Goal: Task Accomplishment & Management: Use online tool/utility

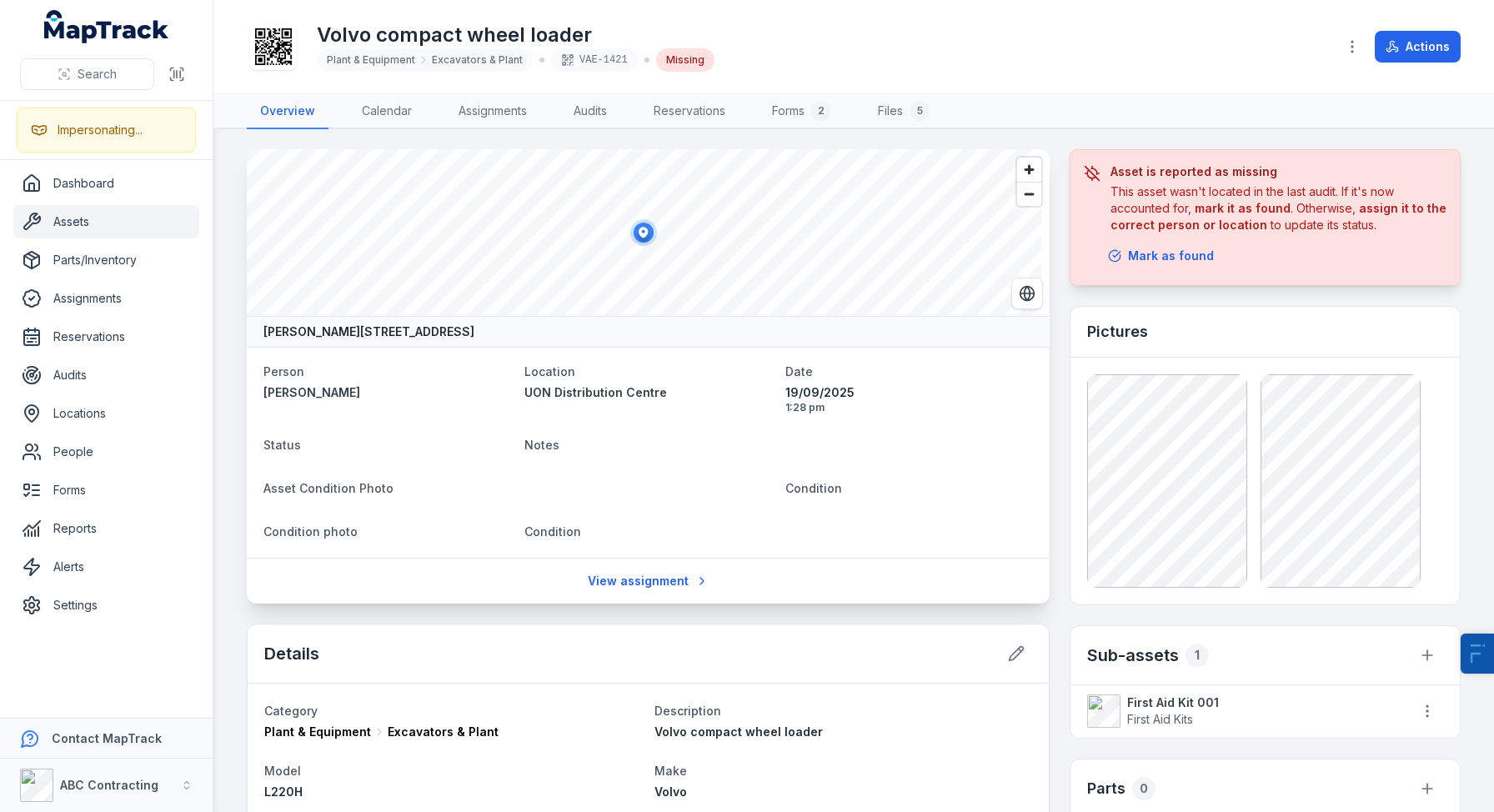
click at [1139, 272] on div "Asset is reported as missing This asset wasn't located in the last audit. If it…" at bounding box center [1265, 217] width 391 height 136
click at [1164, 238] on div "Asset is reported as missing This asset wasn't located in the last audit. If it…" at bounding box center [1265, 217] width 391 height 136
click at [103, 371] on link "Audits" at bounding box center [107, 375] width 186 height 33
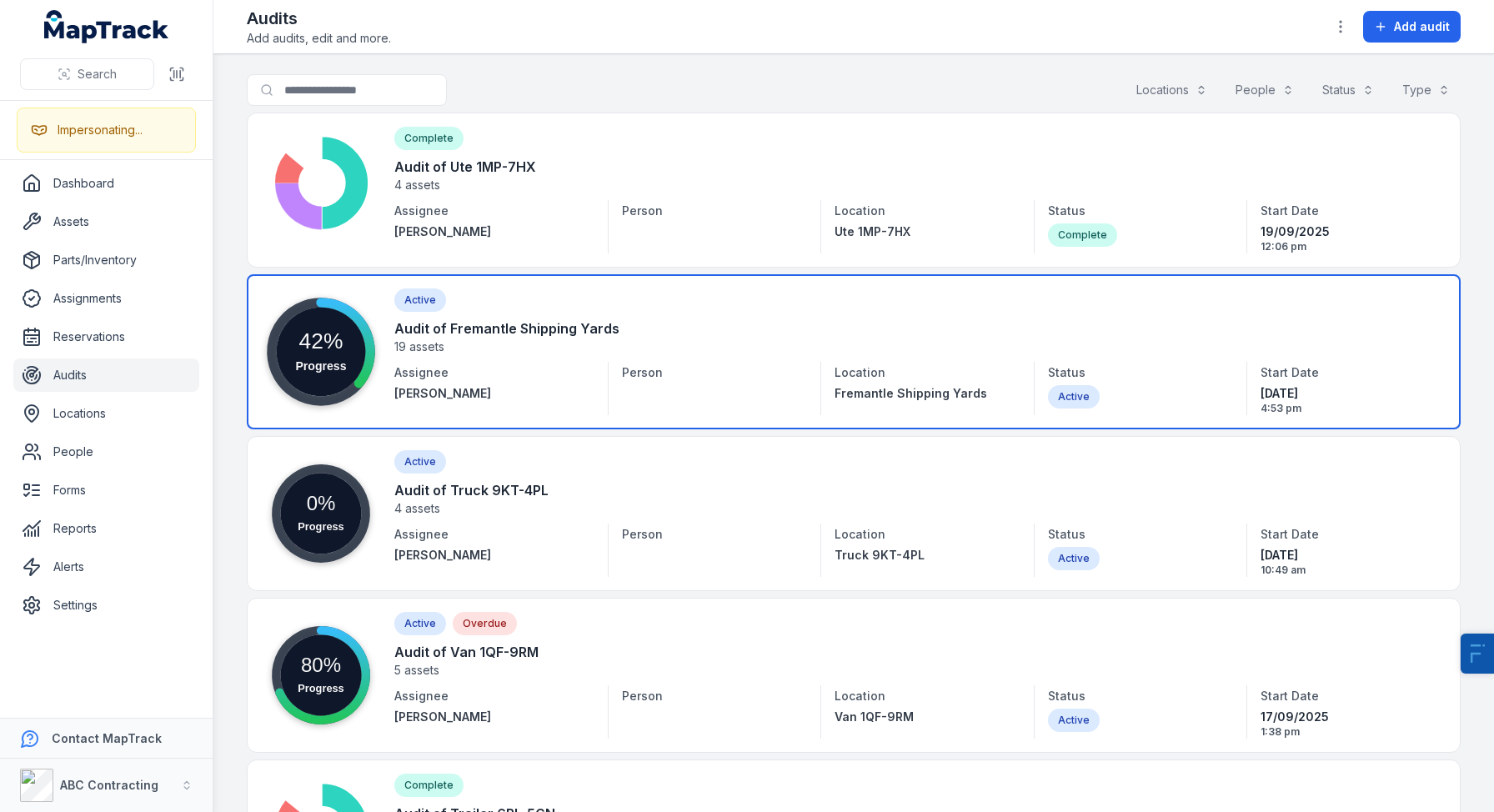
click at [565, 337] on link at bounding box center [854, 352] width 1214 height 155
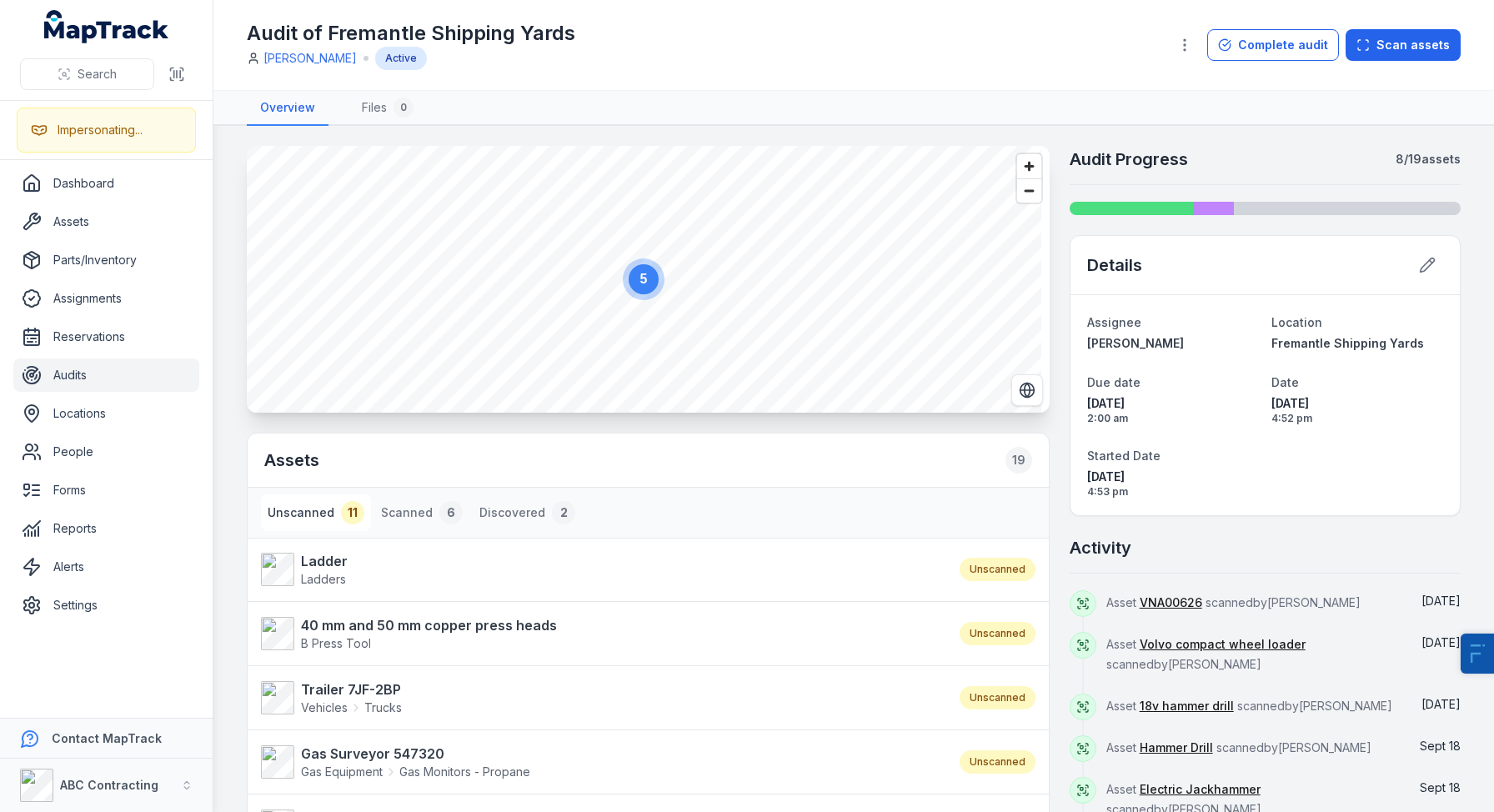
scroll to position [32, 0]
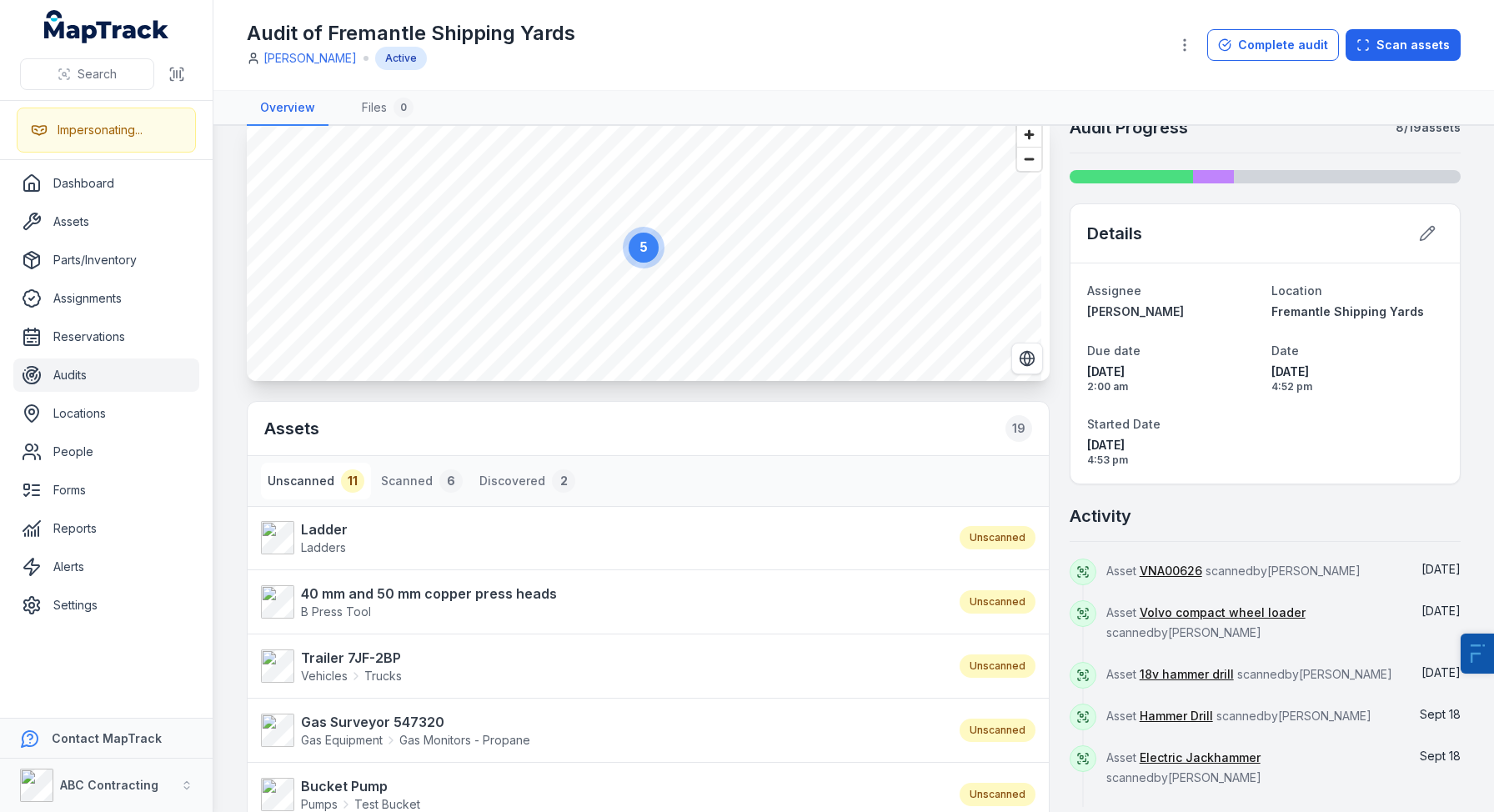
click at [309, 485] on button "Unscanned 11" at bounding box center [315, 481] width 110 height 37
click at [312, 484] on button "Unscanned 11" at bounding box center [315, 481] width 110 height 37
click at [440, 481] on div "6" at bounding box center [451, 481] width 23 height 23
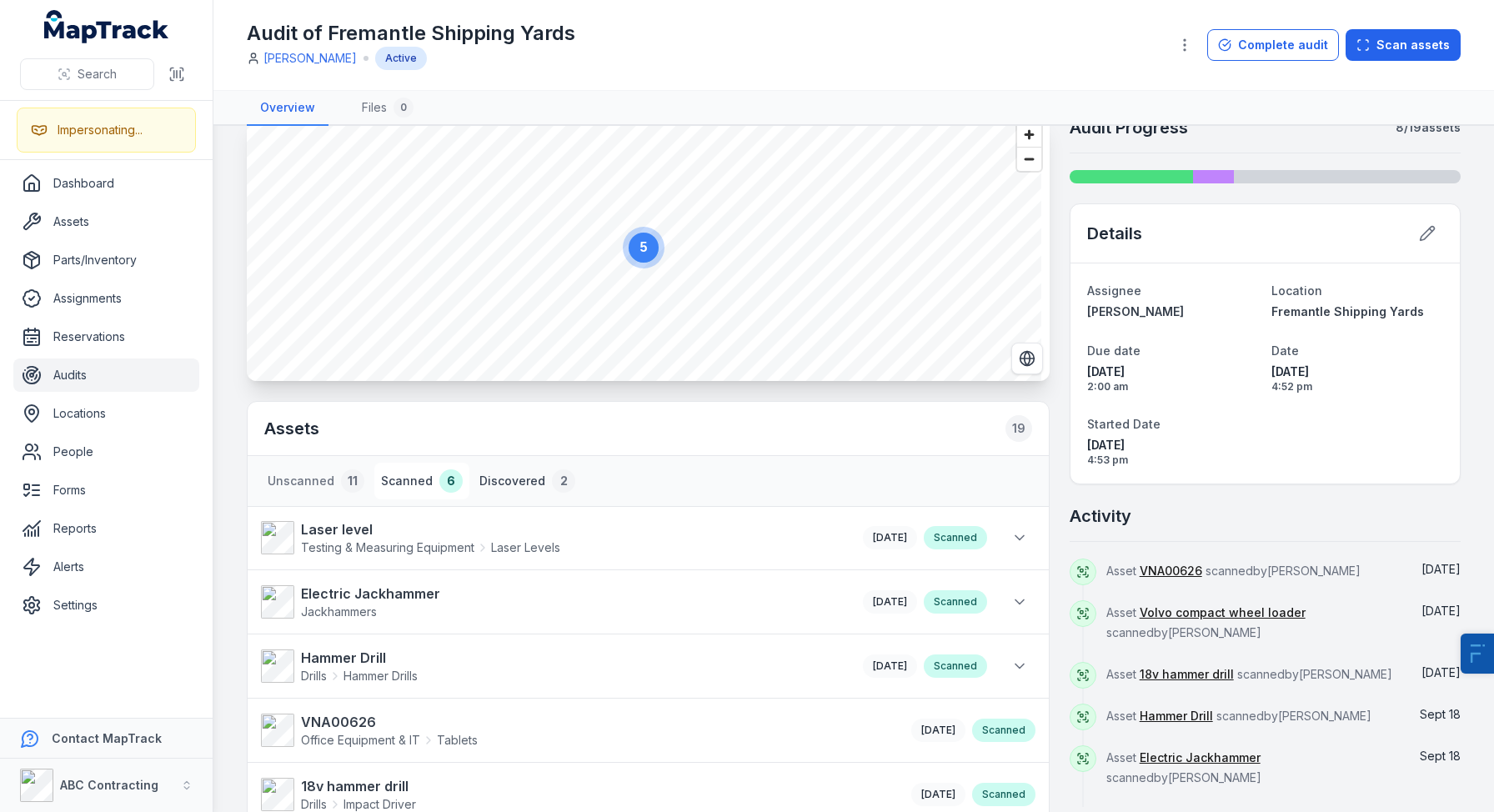
click at [509, 481] on button "Discovered 2" at bounding box center [528, 481] width 109 height 37
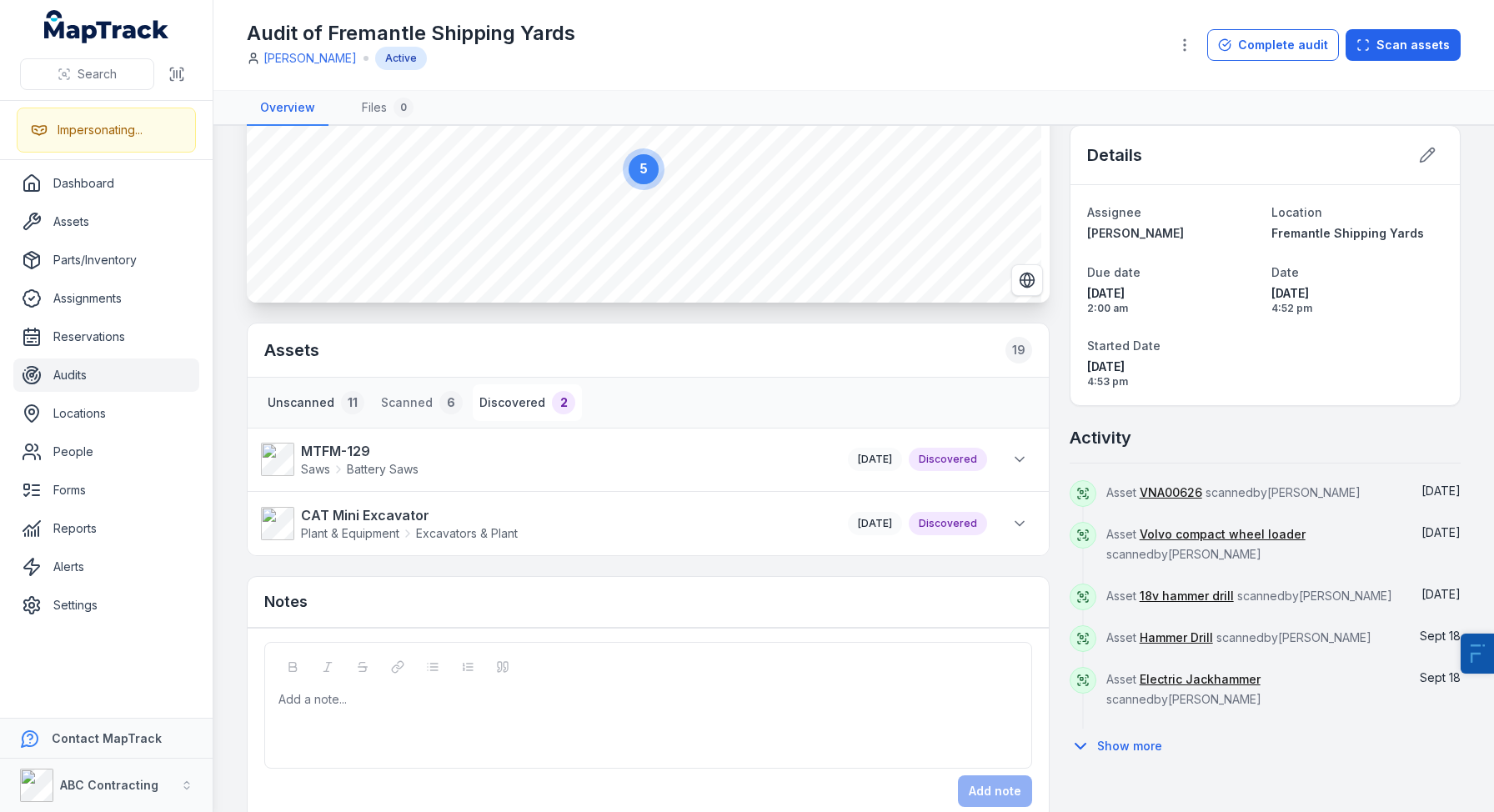
scroll to position [0, 0]
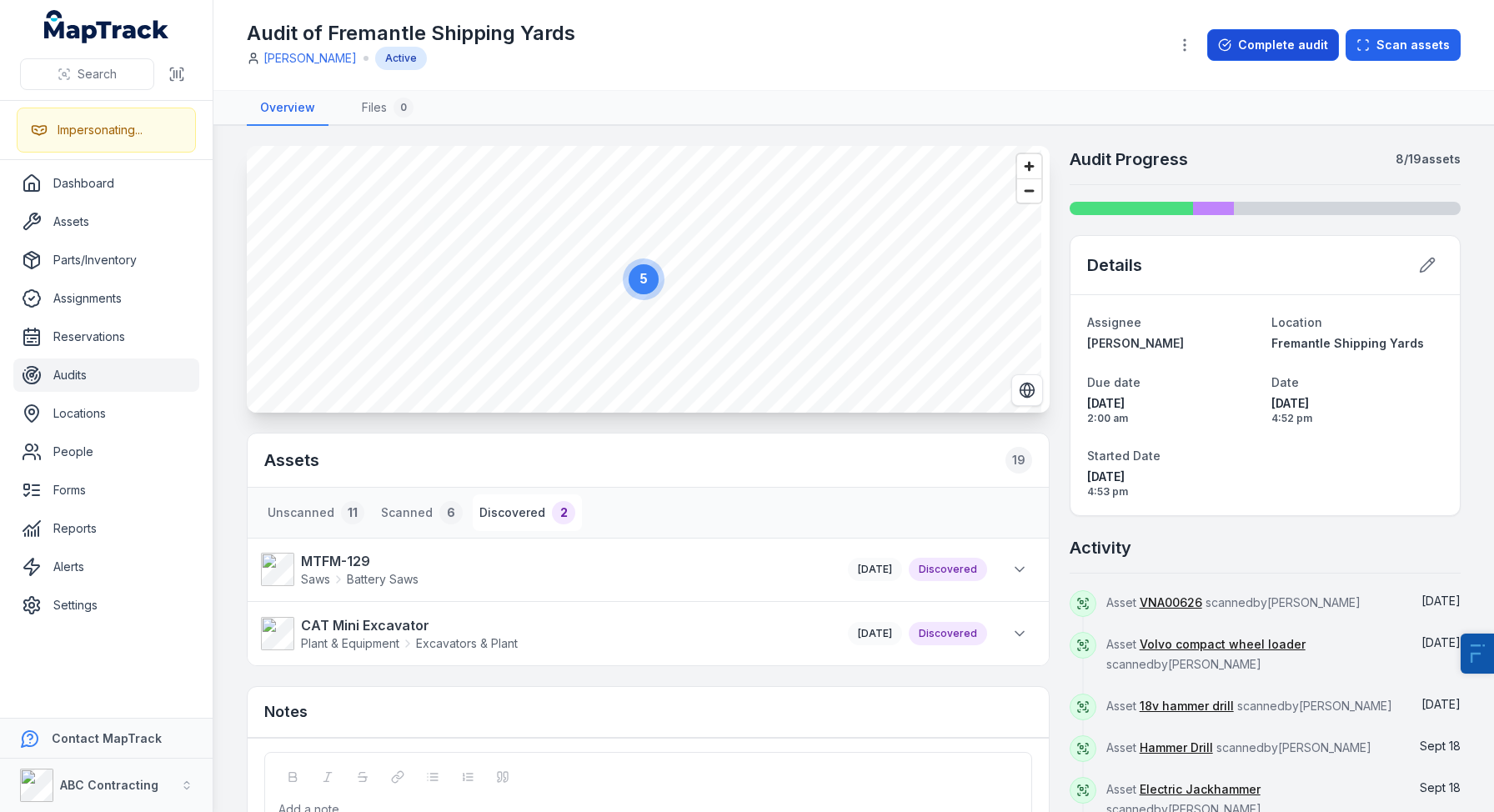
click at [1294, 58] on button "Complete audit" at bounding box center [1273, 44] width 132 height 32
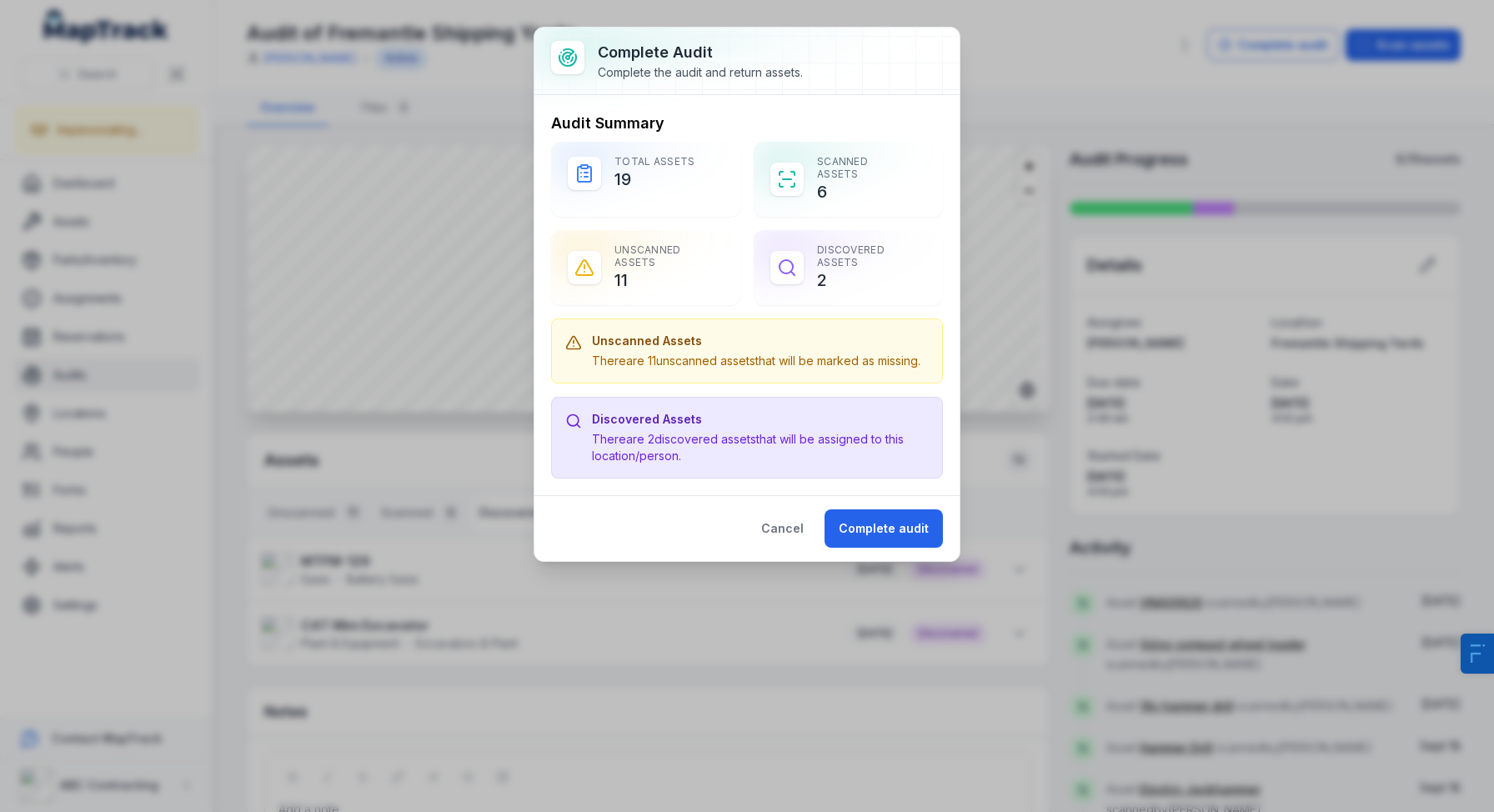
drag, startPoint x: 626, startPoint y: 262, endPoint x: 613, endPoint y: 243, distance: 23.0
click at [614, 250] on div "Unscanned Assets 11" at bounding box center [646, 268] width 189 height 75
drag, startPoint x: 629, startPoint y: 368, endPoint x: 578, endPoint y: 332, distance: 62.4
click at [578, 332] on div "Unscanned Assets There are 11 unscanned assets that will be marked as missing." at bounding box center [747, 350] width 364 height 37
click at [701, 359] on div "There are 11 unscanned assets that will be marked as missing." at bounding box center [757, 361] width 329 height 17
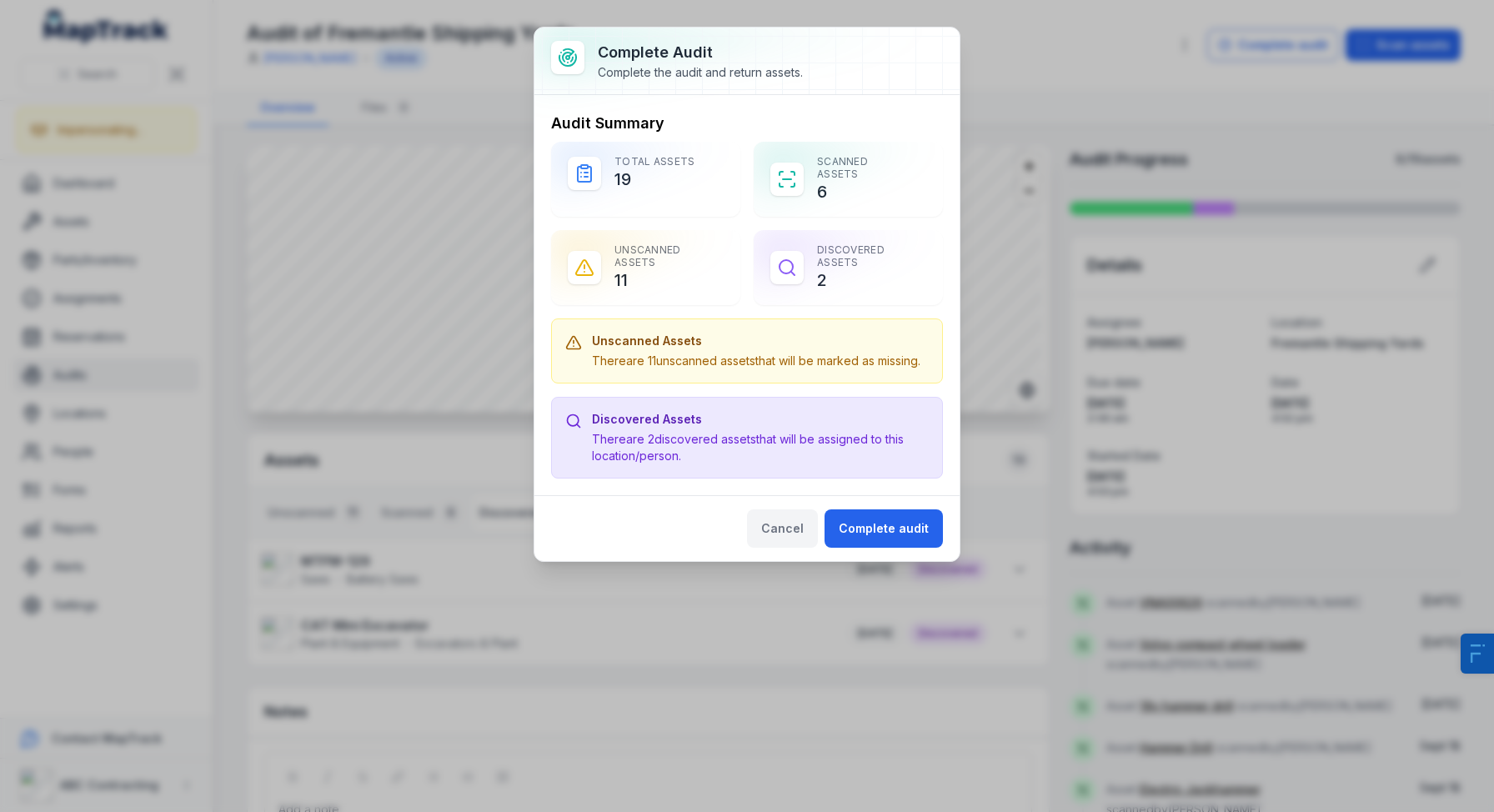
click at [770, 538] on button "Cancel" at bounding box center [782, 528] width 71 height 38
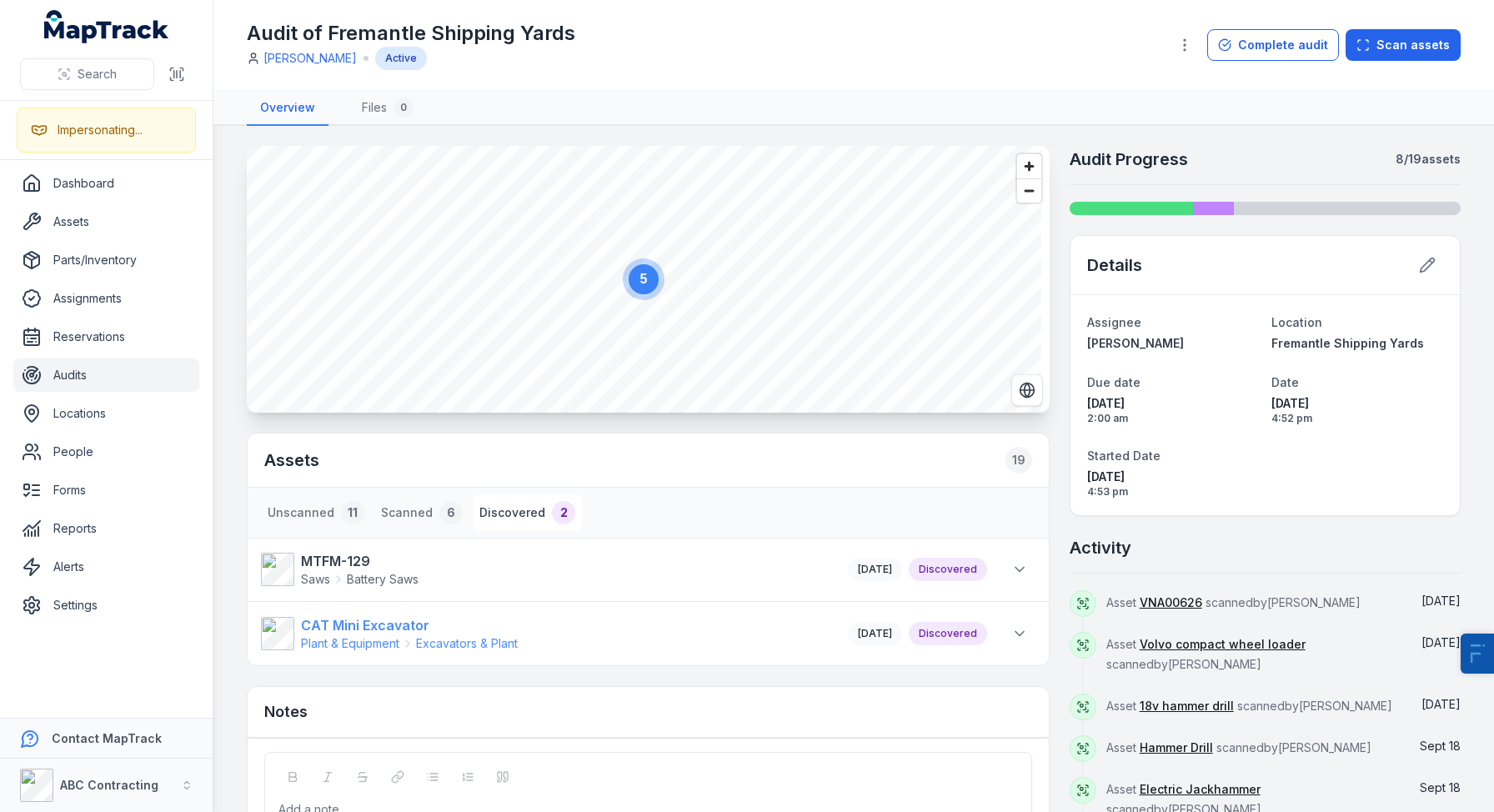
scroll to position [139, 0]
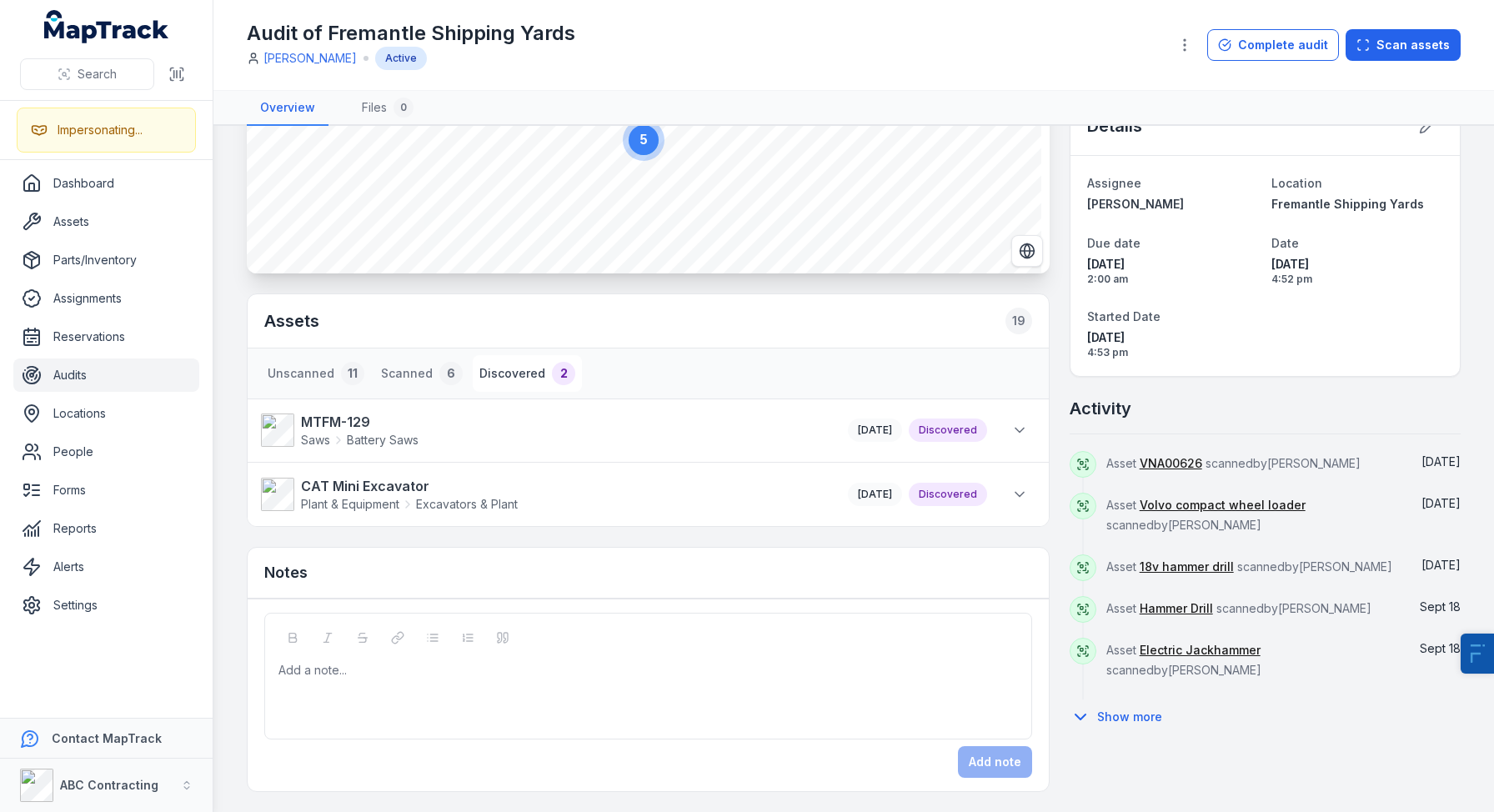
click at [380, 691] on div "Add a note..." at bounding box center [649, 695] width 740 height 66
click at [439, 682] on div "Add a note..." at bounding box center [649, 695] width 740 height 66
click at [449, 707] on div "Add a note..." at bounding box center [649, 695] width 740 height 66
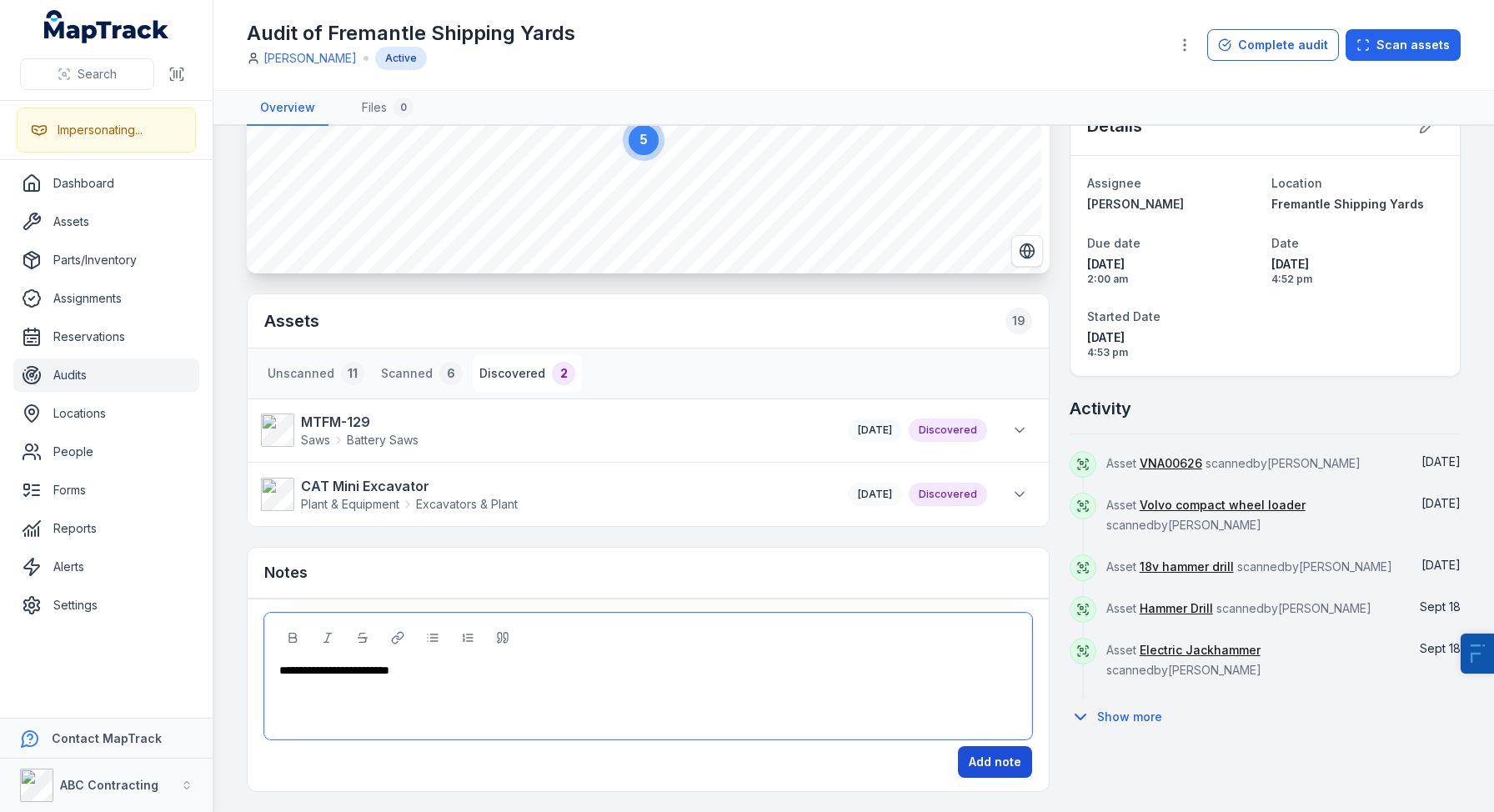
click at [980, 769] on button "Add note" at bounding box center [995, 762] width 74 height 32
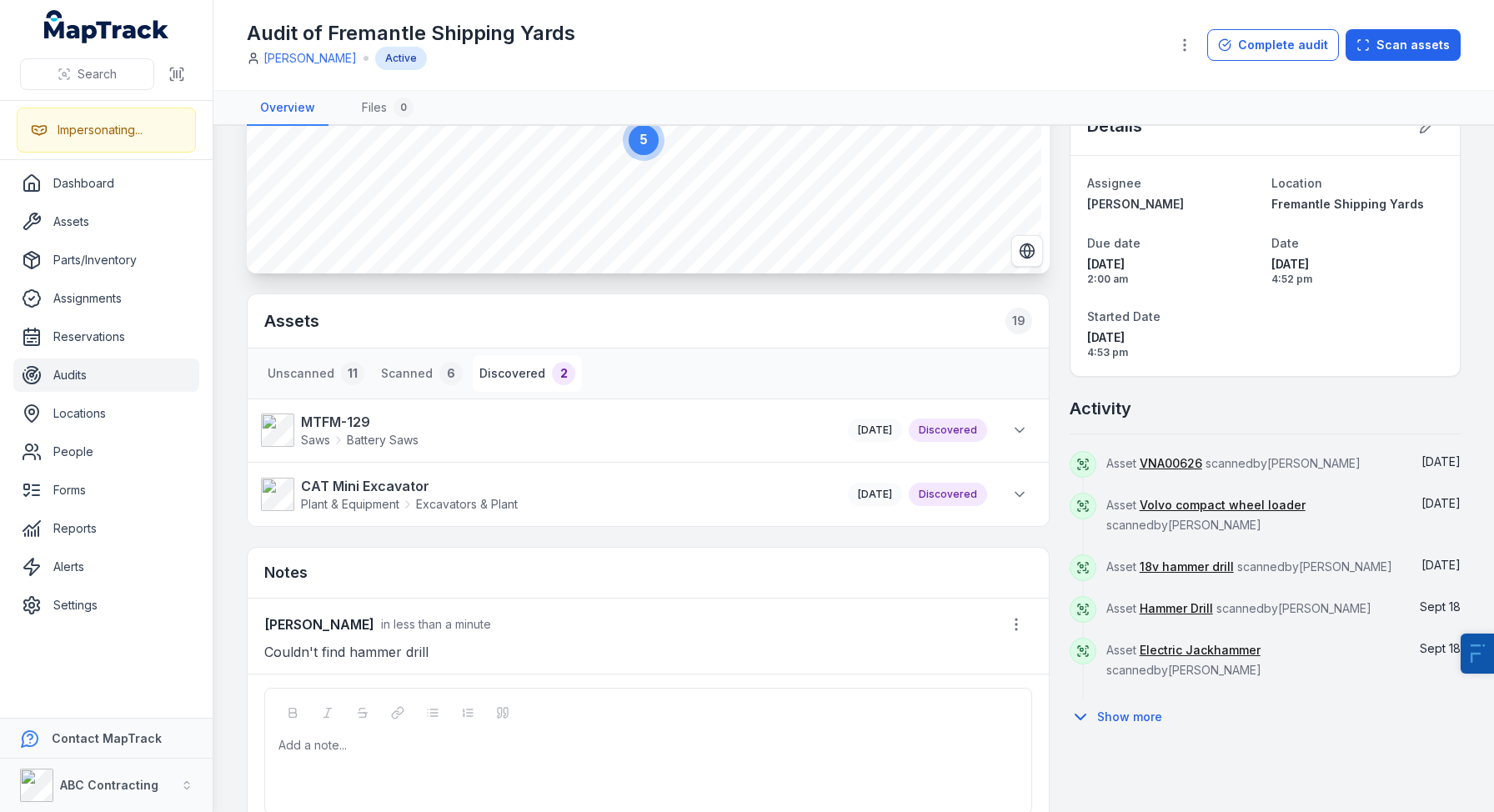
scroll to position [198, 0]
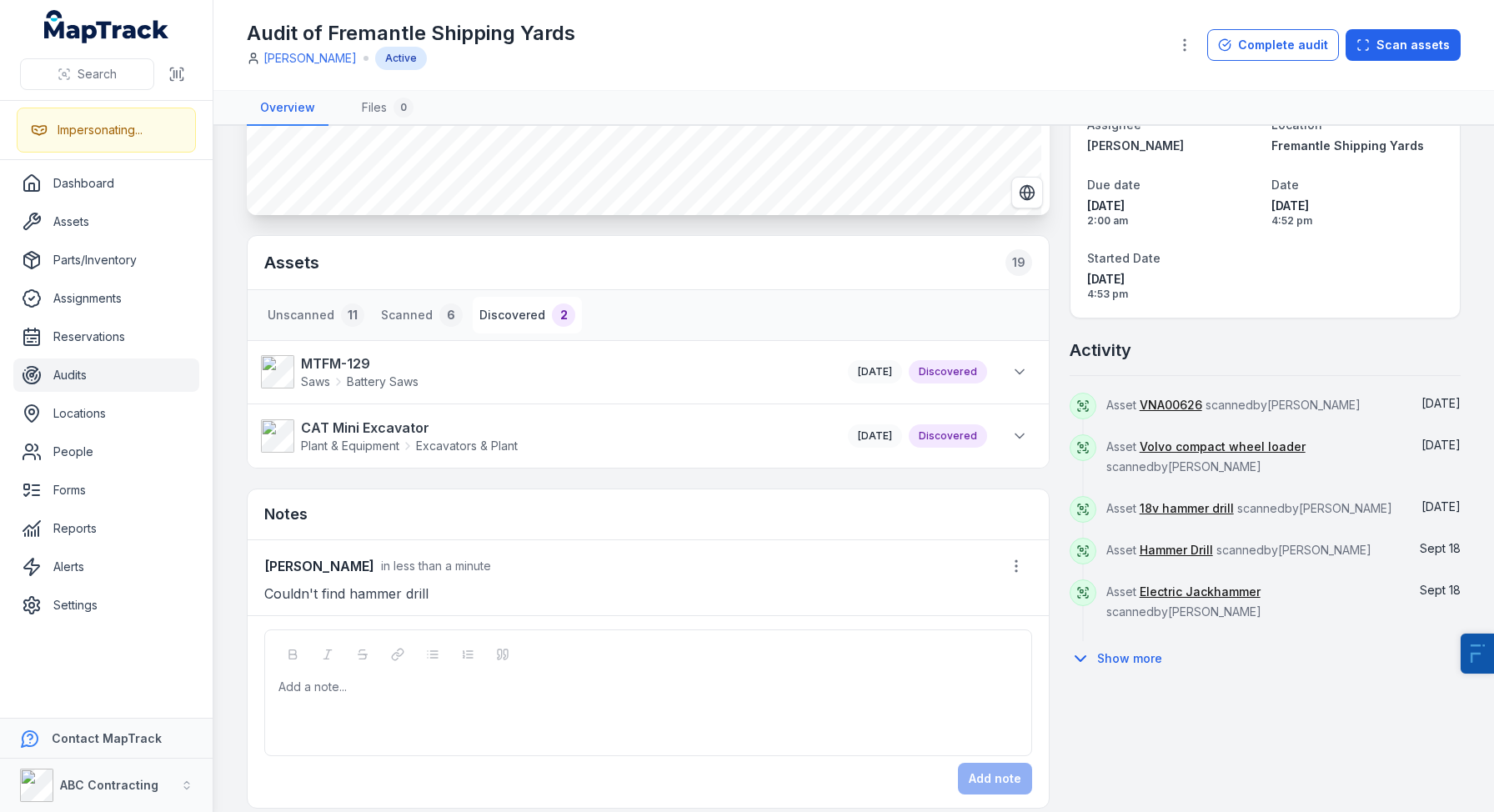
drag, startPoint x: 453, startPoint y: 694, endPoint x: 449, endPoint y: 677, distance: 17.5
click at [453, 693] on div at bounding box center [649, 687] width 739 height 17
drag, startPoint x: 374, startPoint y: 570, endPoint x: 318, endPoint y: 561, distance: 56.7
click at [317, 563] on div "[PERSON_NAME] in less than a minute" at bounding box center [378, 566] width 227 height 20
click at [408, 565] on span "in less than a minute" at bounding box center [436, 566] width 110 height 14
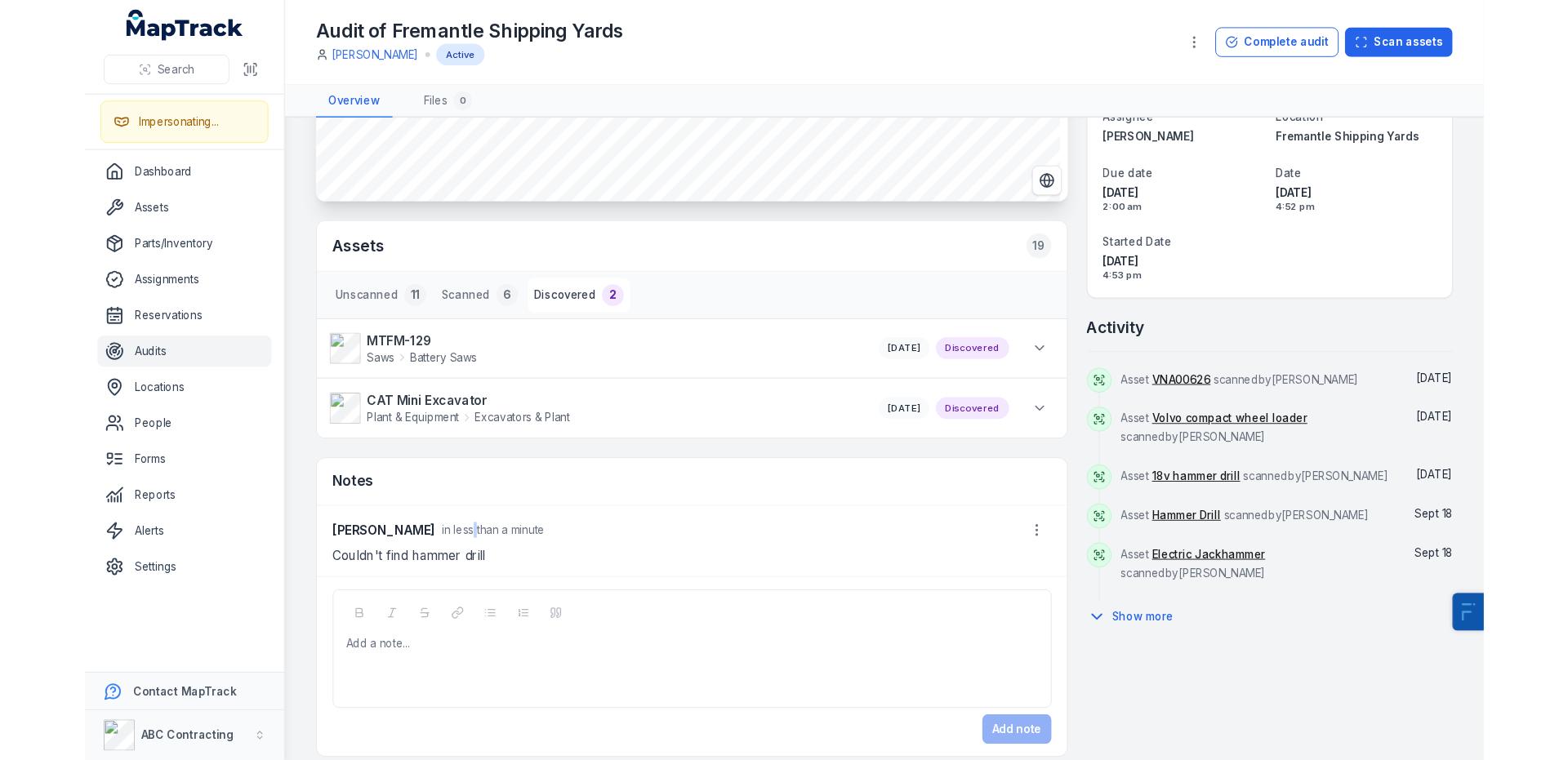
scroll to position [209, 0]
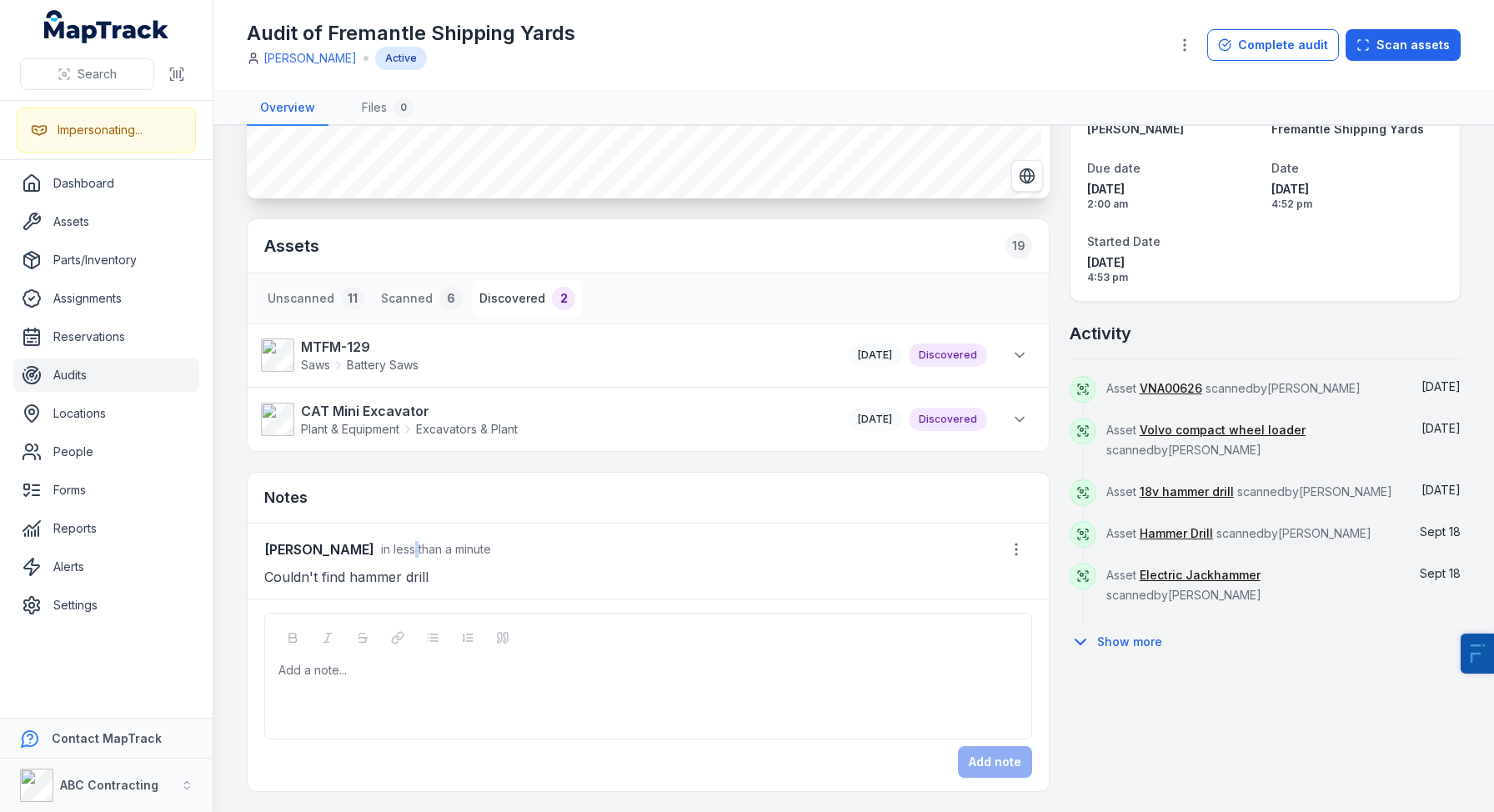
click at [355, 687] on div "Add a note..." at bounding box center [649, 695] width 740 height 66
click at [401, 671] on div at bounding box center [649, 671] width 739 height 17
drag, startPoint x: 491, startPoint y: 550, endPoint x: 329, endPoint y: 557, distance: 162.2
click at [335, 556] on div "[PERSON_NAME] in less than a minute" at bounding box center [648, 549] width 768 height 32
click at [329, 557] on strong "[PERSON_NAME]" at bounding box center [319, 549] width 110 height 20
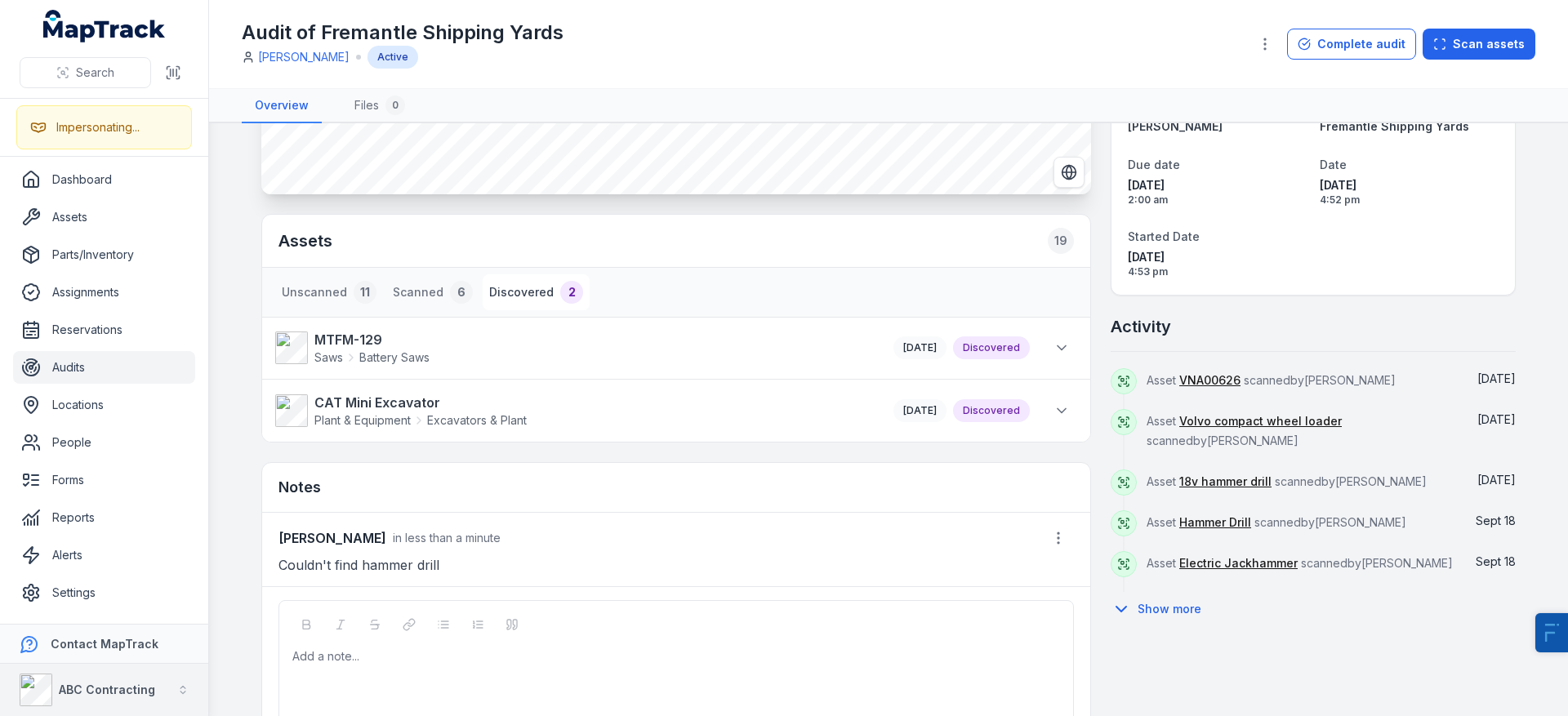
click at [87, 698] on div "ABC Contracting" at bounding box center [87, 689] width 135 height 33
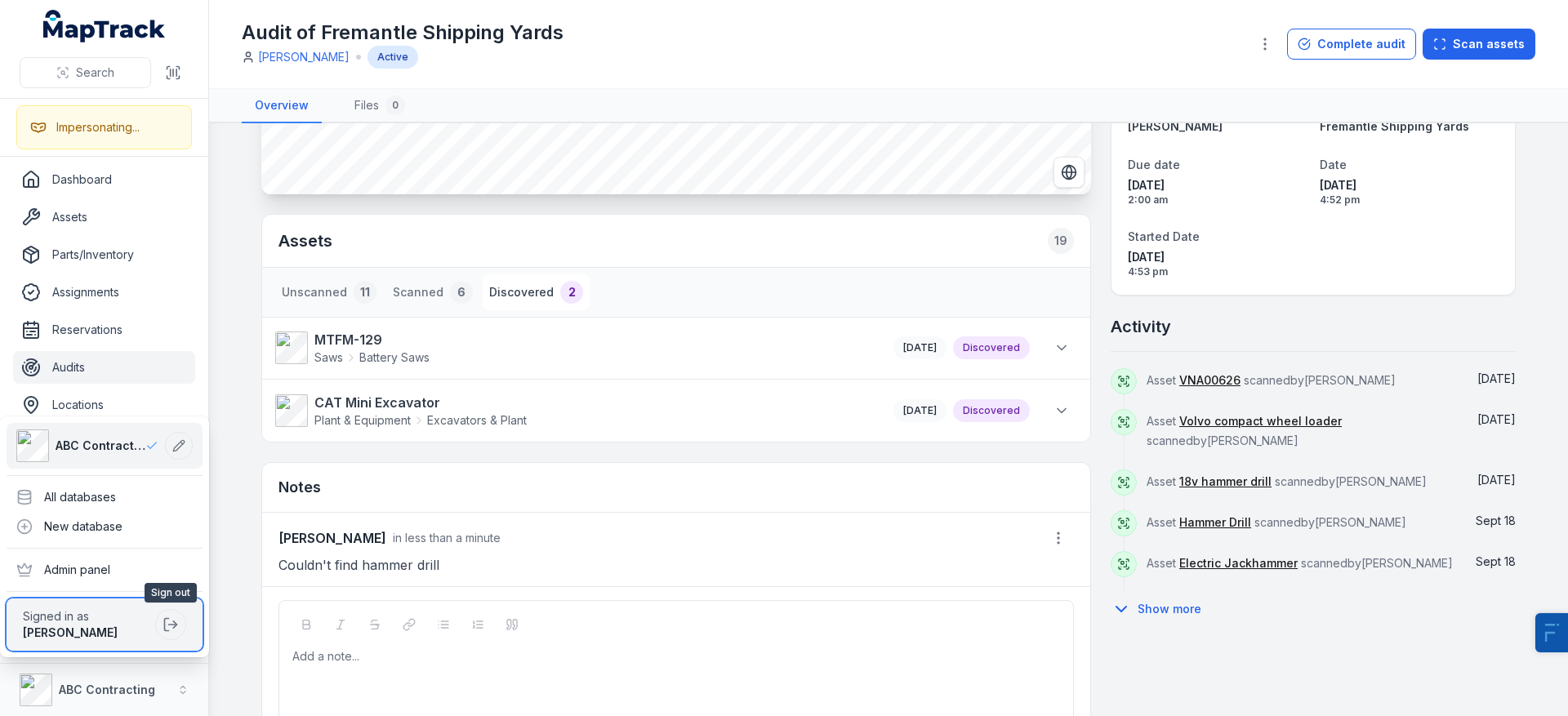
click at [147, 627] on div "[PERSON_NAME]" at bounding box center [85, 633] width 126 height 17
